Goal: Find specific page/section: Find specific page/section

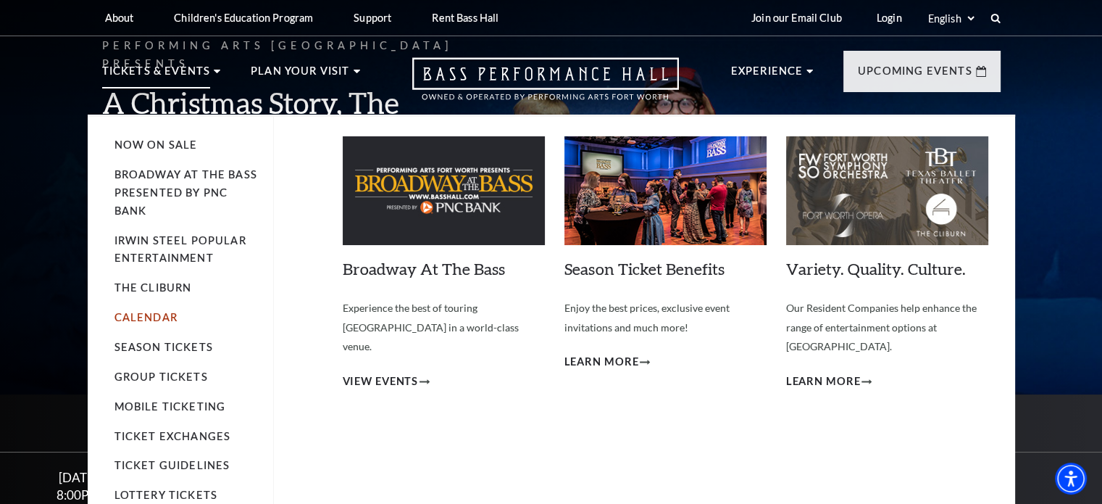
click at [156, 319] on link "Calendar" at bounding box center [146, 317] width 63 height 12
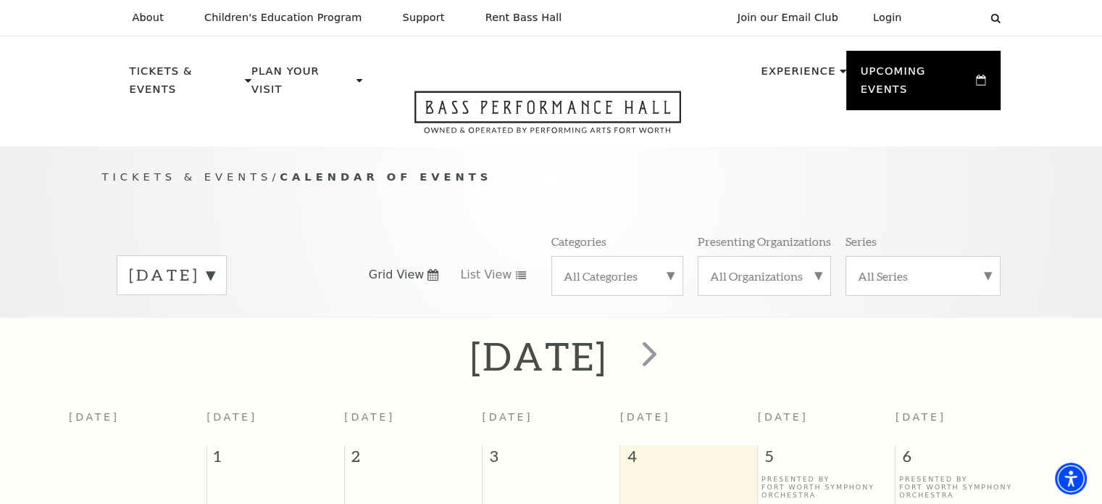
click at [227, 269] on div "[DATE]" at bounding box center [172, 275] width 110 height 40
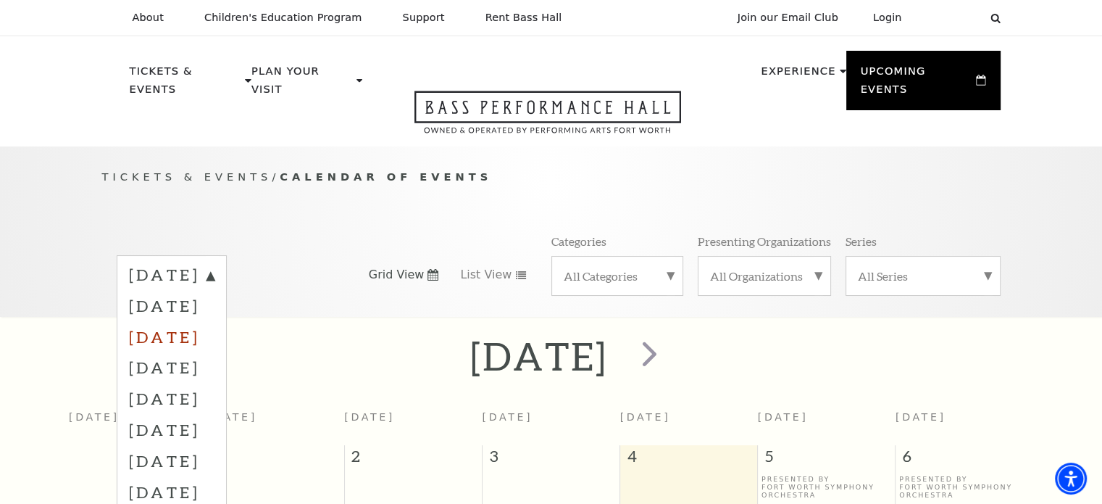
click at [215, 323] on label "[DATE]" at bounding box center [172, 336] width 86 height 31
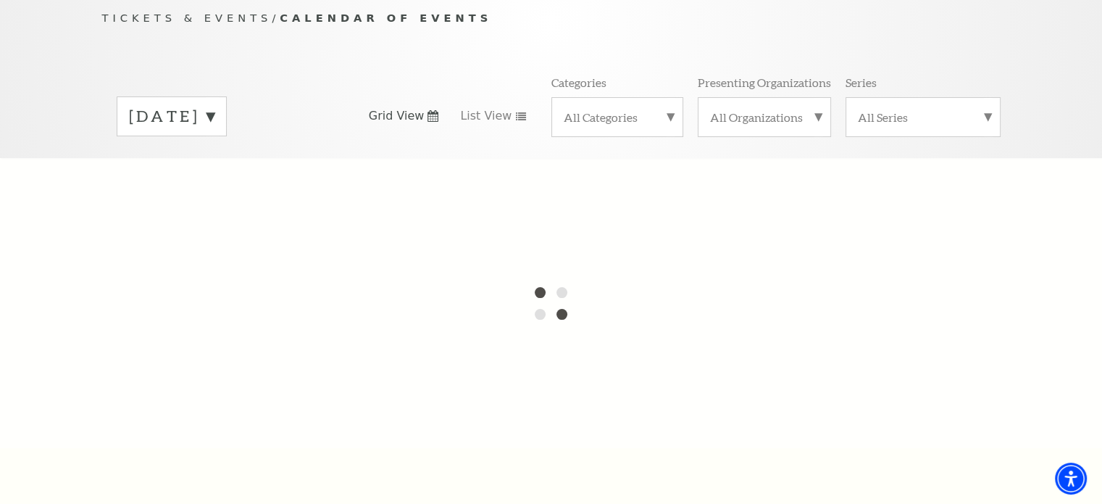
scroll to position [145, 0]
